Goal: Task Accomplishment & Management: Manage account settings

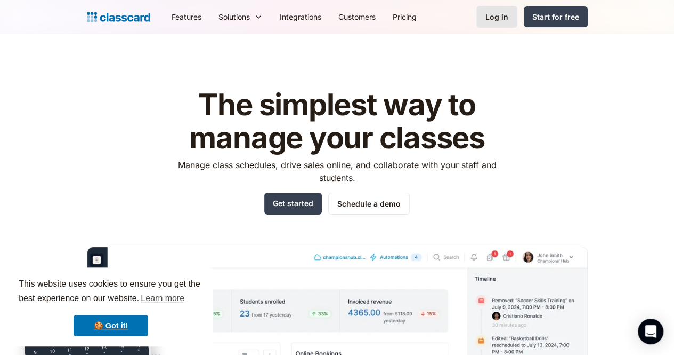
click at [518, 10] on link "Log in" at bounding box center [497, 17] width 41 height 22
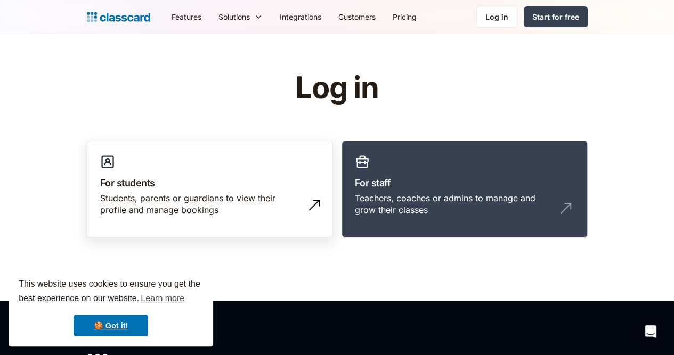
click at [282, 192] on div "Students, parents or guardians to view their profile and manage bookings" at bounding box center [199, 204] width 198 height 24
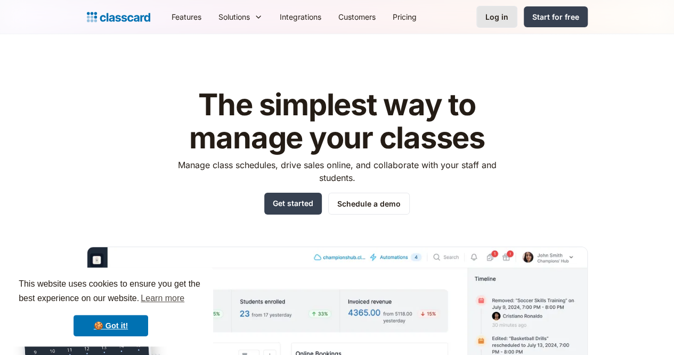
click at [518, 20] on link "Log in" at bounding box center [497, 17] width 41 height 22
